Goal: Task Accomplishment & Management: Use online tool/utility

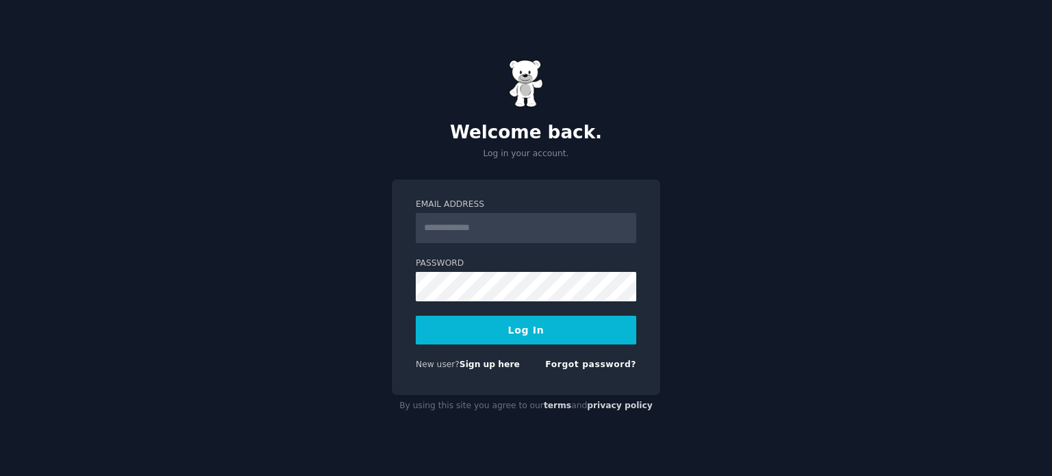
click at [510, 232] on input "Email Address" at bounding box center [526, 228] width 221 height 30
type input "**********"
click at [454, 327] on button "Log In" at bounding box center [526, 330] width 221 height 29
click at [488, 238] on input "Email Address" at bounding box center [526, 228] width 221 height 30
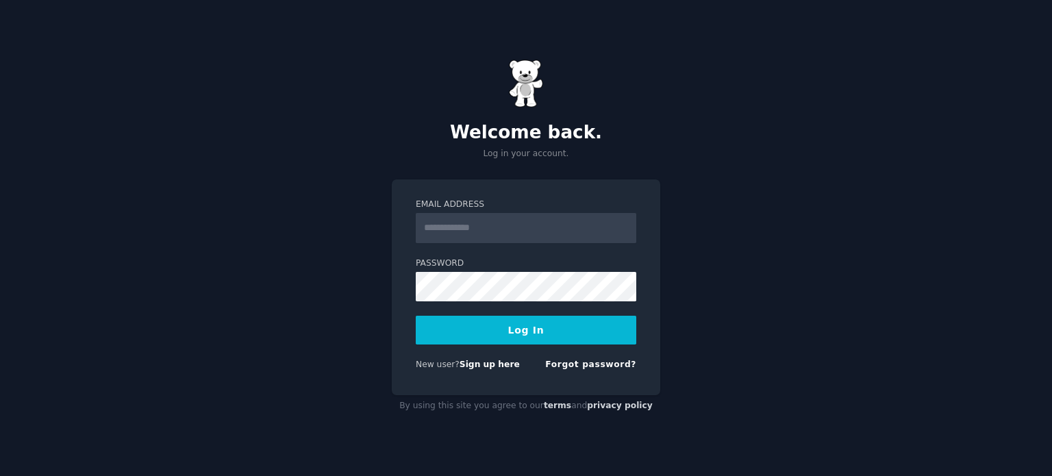
type input "**********"
click at [602, 363] on link "Forgot password?" at bounding box center [590, 365] width 91 height 10
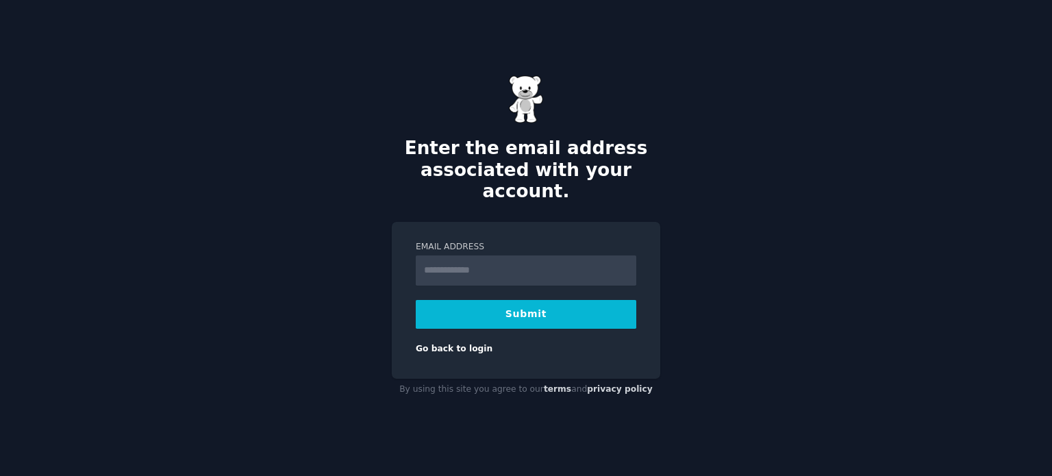
click at [521, 267] on input "Email Address" at bounding box center [526, 271] width 221 height 30
type input "**********"
click at [535, 304] on button "Submit" at bounding box center [526, 314] width 221 height 29
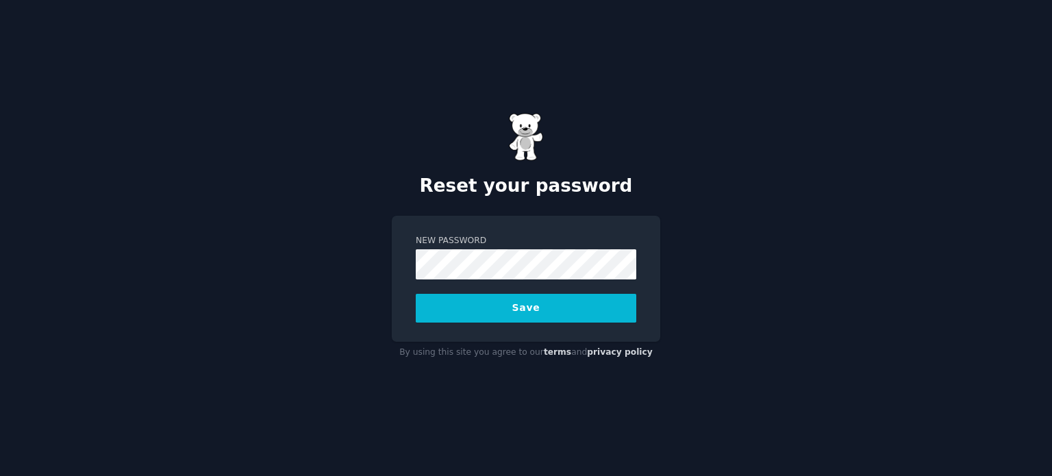
click at [480, 308] on button "Save" at bounding box center [526, 308] width 221 height 29
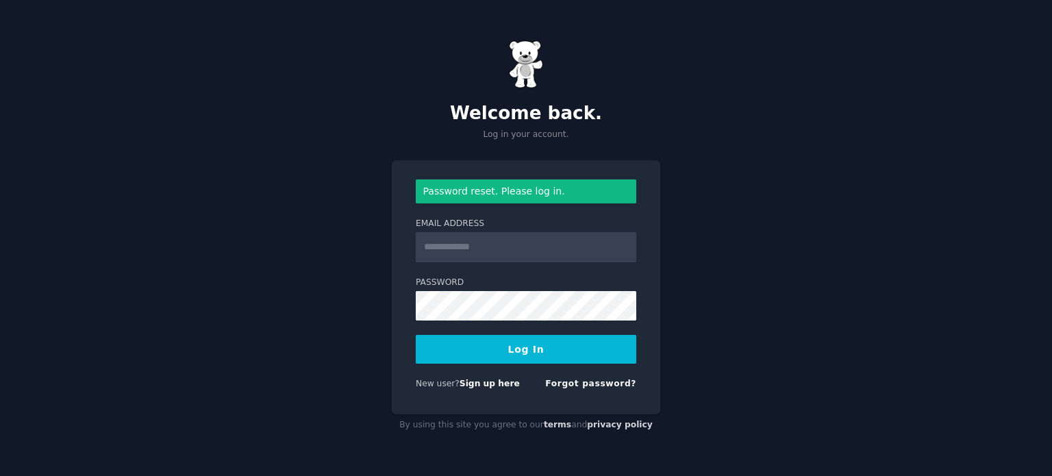
click at [558, 247] on input "Email Address" at bounding box center [526, 247] width 221 height 30
type input "**********"
click at [504, 343] on button "Log In" at bounding box center [526, 349] width 221 height 29
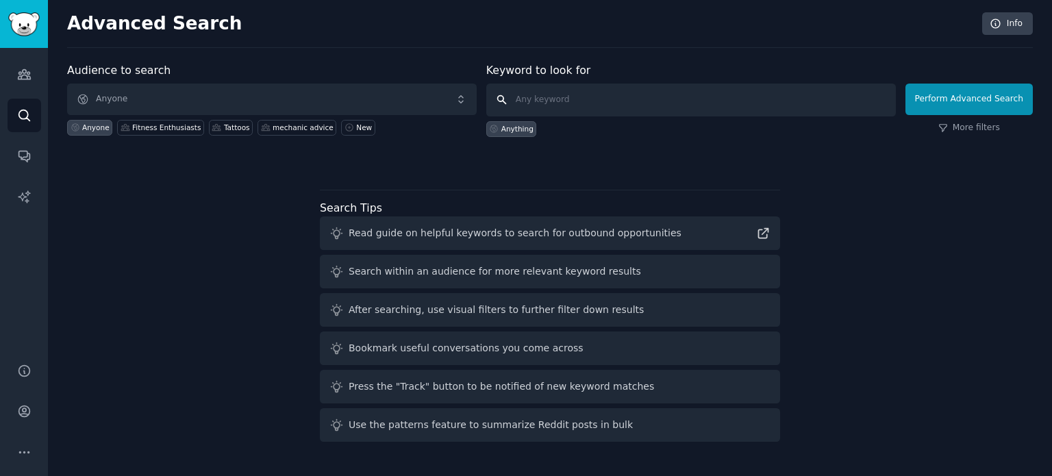
click at [562, 94] on input "text" at bounding box center [691, 100] width 410 height 33
type input "dog barking"
click button "Perform Advanced Search" at bounding box center [969, 100] width 127 height 32
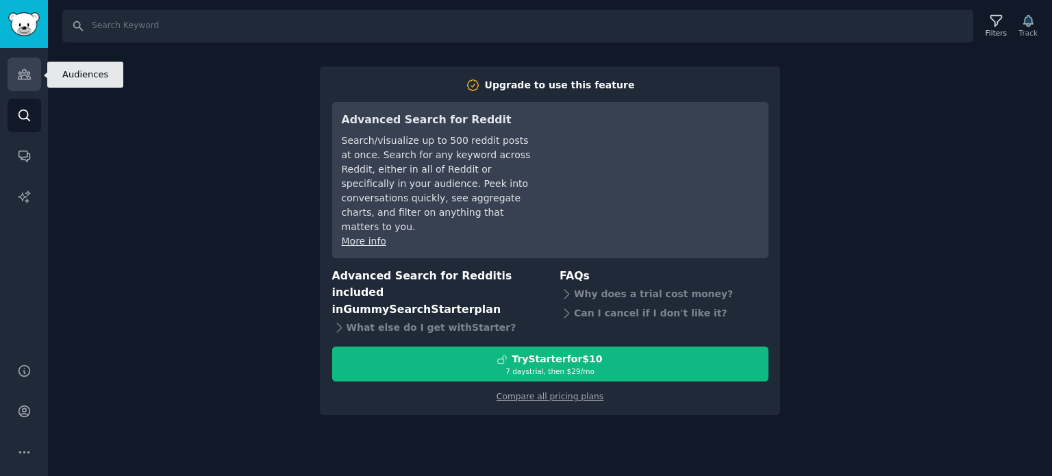
click at [20, 70] on icon "Sidebar" at bounding box center [24, 74] width 14 height 14
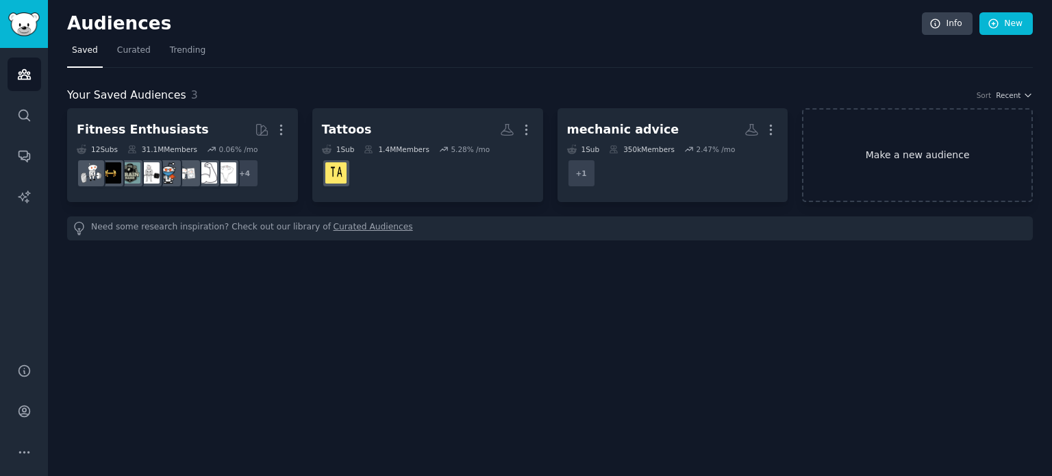
click at [904, 157] on link "Make a new audience" at bounding box center [917, 155] width 231 height 94
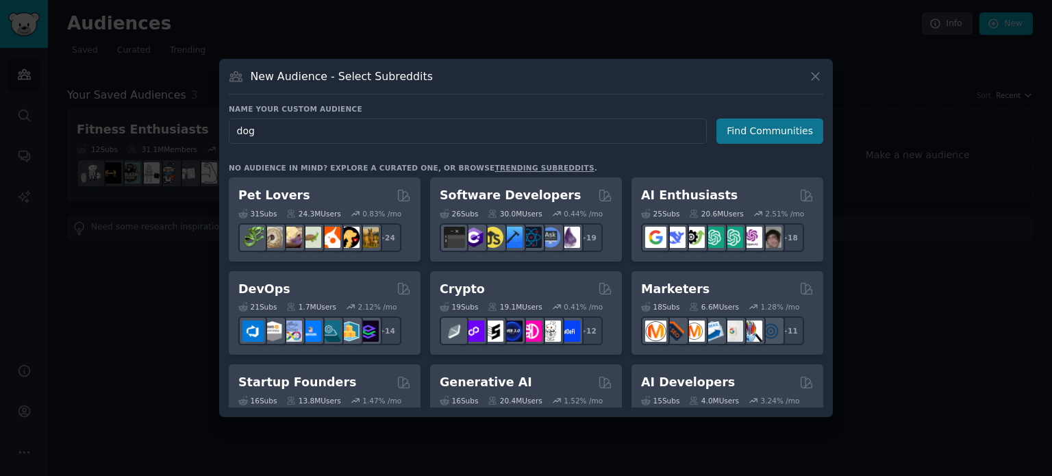
type input "dog"
click at [765, 134] on button "Find Communities" at bounding box center [770, 131] width 107 height 25
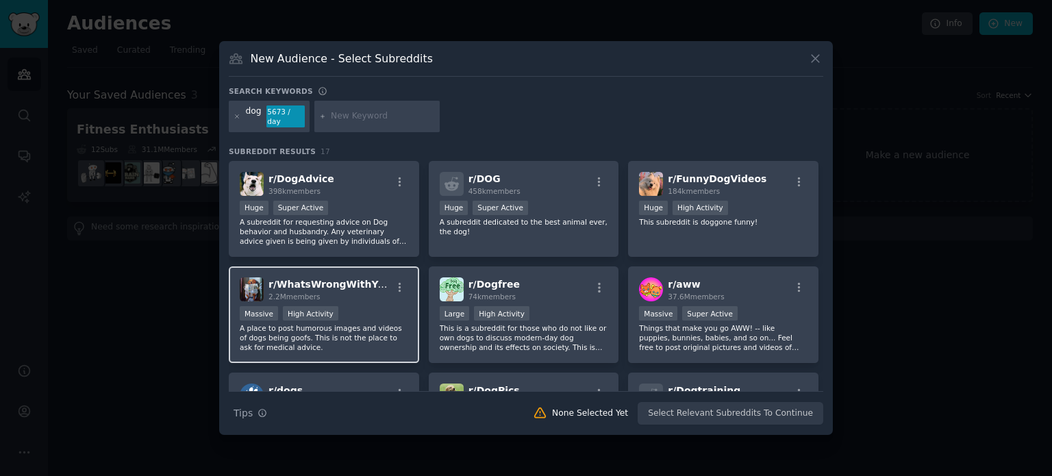
click at [318, 333] on p "A place to post humorous images and videos of dogs being goofs. This is not the…" at bounding box center [324, 337] width 169 height 29
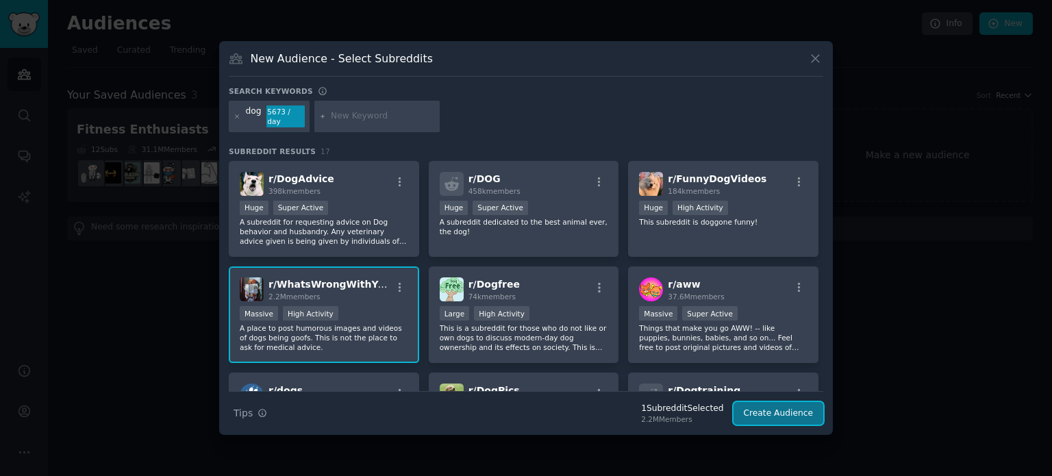
click at [768, 412] on button "Create Audience" at bounding box center [779, 413] width 90 height 23
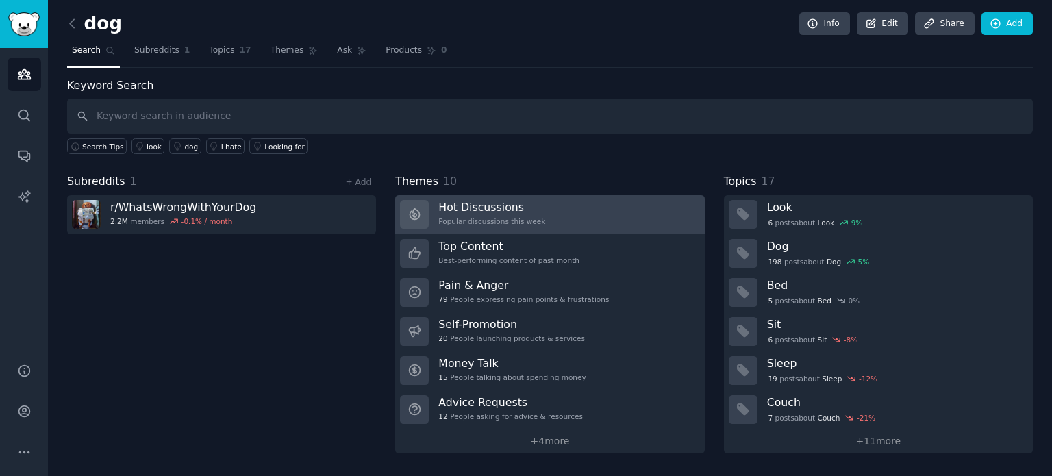
click at [463, 211] on h3 "Hot Discussions" at bounding box center [491, 207] width 107 height 14
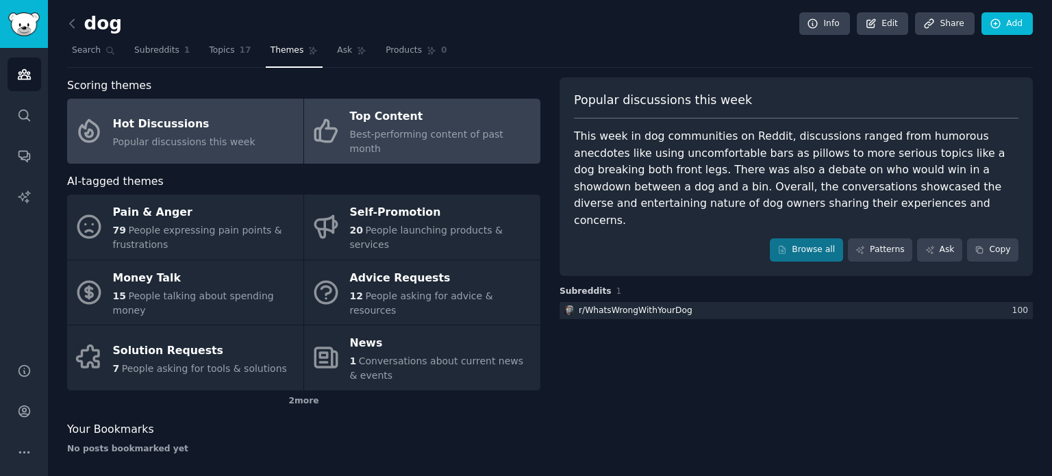
click at [428, 125] on div "Top Content" at bounding box center [442, 117] width 184 height 22
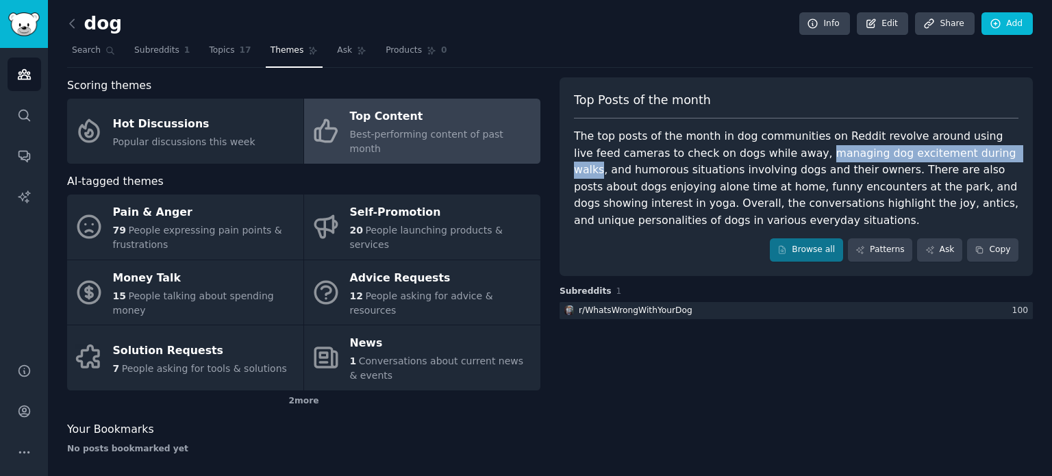
drag, startPoint x: 760, startPoint y: 151, endPoint x: 946, endPoint y: 153, distance: 185.7
click at [946, 153] on div "The top posts of the month in dog communities on Reddit revolve around using li…" at bounding box center [796, 178] width 445 height 101
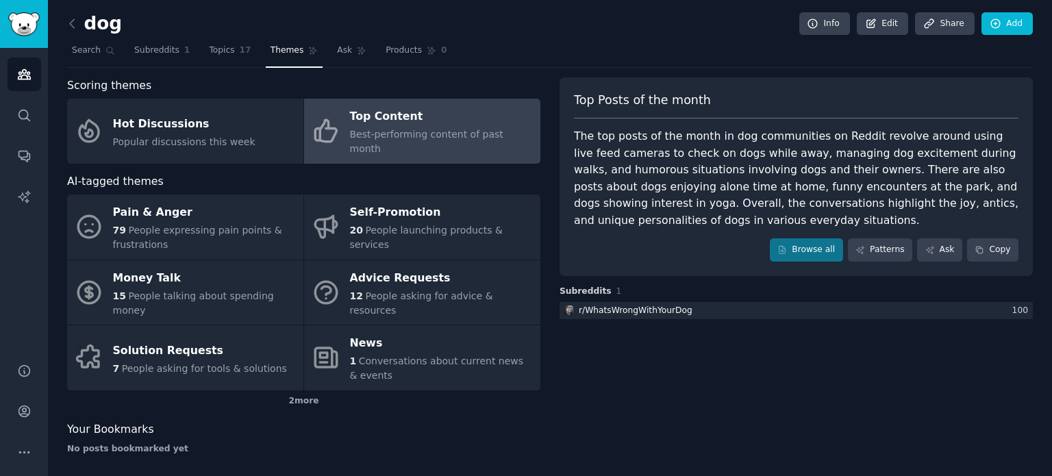
click at [946, 153] on div "The top posts of the month in dog communities on Reddit revolve around using li…" at bounding box center [796, 178] width 445 height 101
click at [793, 182] on div "The top posts of the month in dog communities on Reddit revolve around using li…" at bounding box center [796, 178] width 445 height 101
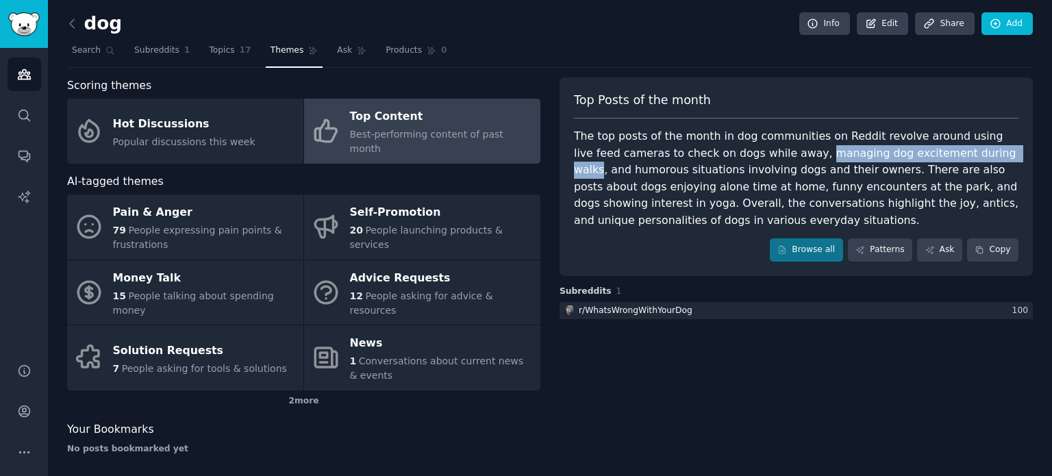
drag, startPoint x: 756, startPoint y: 152, endPoint x: 944, endPoint y: 147, distance: 187.8
click at [944, 147] on div "The top posts of the month in dog communities on Reddit revolve around using li…" at bounding box center [796, 178] width 445 height 101
copy div "managing dog excitement during walks"
